Goal: Transaction & Acquisition: Purchase product/service

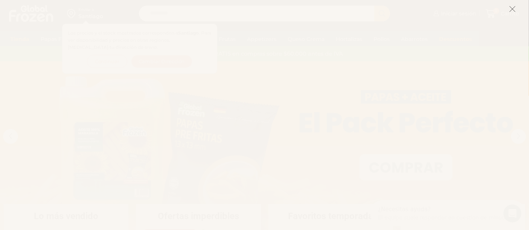
drag, startPoint x: 513, startPoint y: 5, endPoint x: 520, endPoint y: 14, distance: 11.8
click at [513, 6] on button at bounding box center [512, 9] width 7 height 16
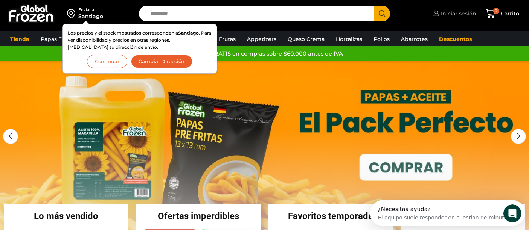
click at [450, 13] on span "Iniciar sesión" at bounding box center [457, 14] width 37 height 8
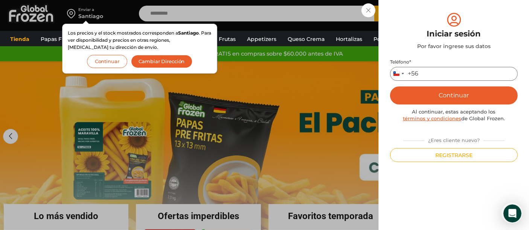
click at [438, 75] on input "Teléfono *" at bounding box center [454, 74] width 128 height 14
type input "*********"
click at [458, 101] on button "Continuar" at bounding box center [454, 96] width 128 height 18
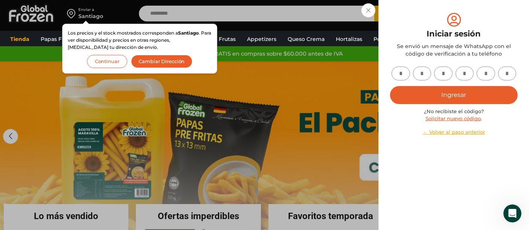
click at [400, 74] on input "text" at bounding box center [400, 74] width 18 height 14
type input "*"
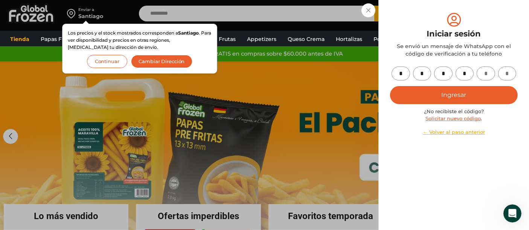
type input "*"
click at [457, 96] on button "Ingresar" at bounding box center [454, 95] width 128 height 18
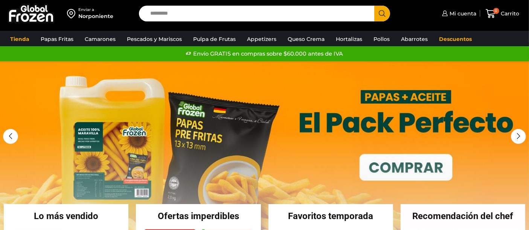
click at [303, 15] on input "Search input" at bounding box center [258, 14] width 224 height 16
type input "*******"
click at [374, 6] on button "Search" at bounding box center [382, 14] width 16 height 16
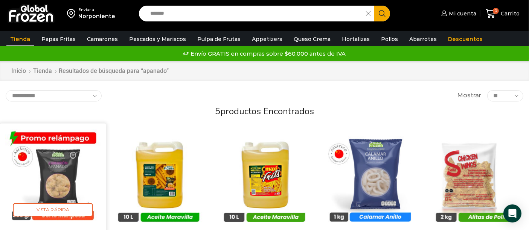
click at [48, 170] on img at bounding box center [52, 176] width 95 height 95
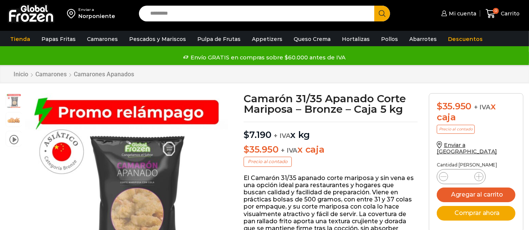
click at [465, 172] on input "*" at bounding box center [461, 177] width 14 height 11
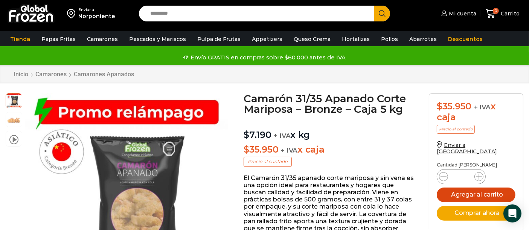
type input "**"
click at [487, 190] on button "Agregar al carrito" at bounding box center [475, 195] width 79 height 15
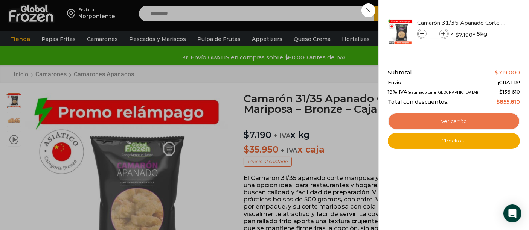
drag, startPoint x: 463, startPoint y: 120, endPoint x: 473, endPoint y: 120, distance: 10.2
click at [464, 120] on link "Ver carrito" at bounding box center [454, 121] width 132 height 17
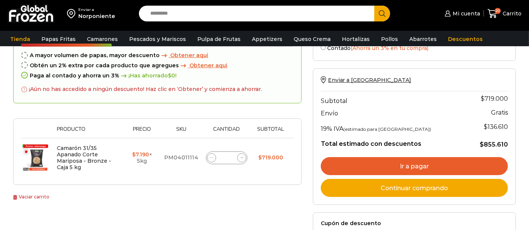
scroll to position [84, 0]
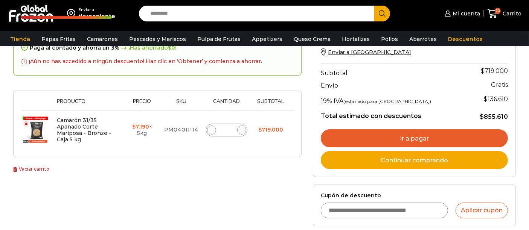
click at [423, 139] on link "Ir a pagar" at bounding box center [414, 138] width 187 height 18
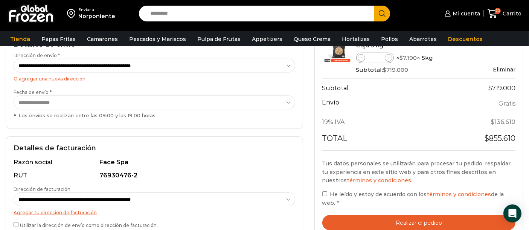
scroll to position [167, 0]
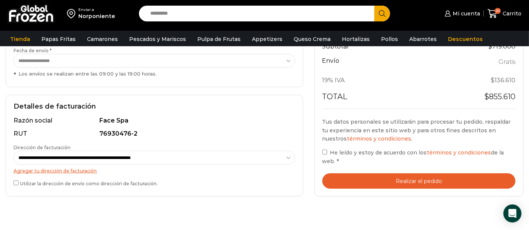
click at [394, 180] on button "Realizar el pedido" at bounding box center [418, 180] width 193 height 15
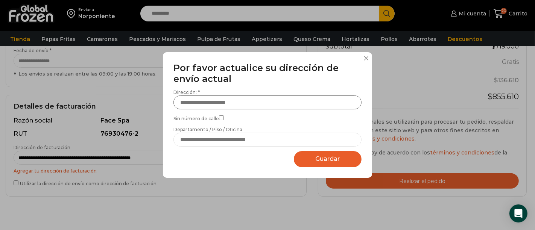
click at [234, 103] on input "Dirección: *" at bounding box center [267, 103] width 188 height 14
click at [365, 57] on button at bounding box center [366, 58] width 5 height 5
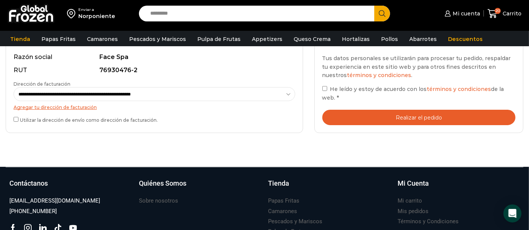
scroll to position [251, 0]
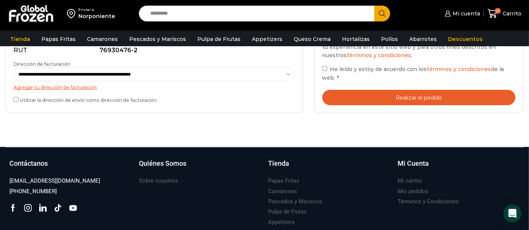
click at [436, 98] on button "Realizar el pedido" at bounding box center [418, 97] width 193 height 15
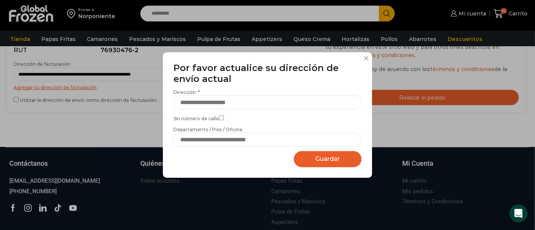
click at [366, 59] on button at bounding box center [366, 58] width 5 height 5
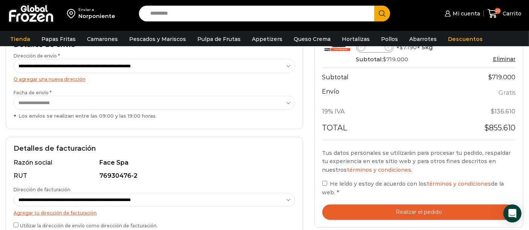
scroll to position [125, 0]
